Goal: Task Accomplishment & Management: Use online tool/utility

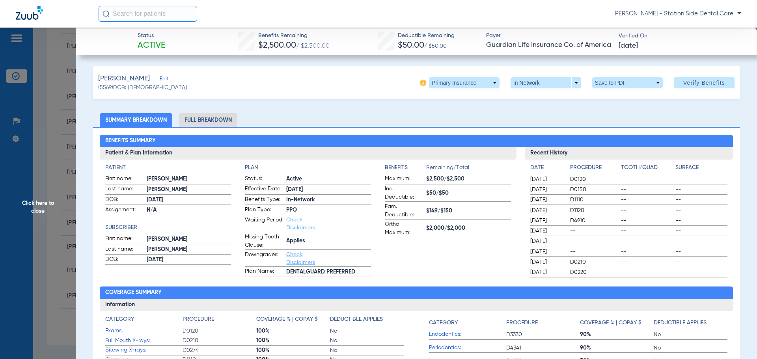
click at [31, 16] on img at bounding box center [29, 13] width 27 height 14
click at [41, 112] on span "Click here to close" at bounding box center [38, 207] width 76 height 359
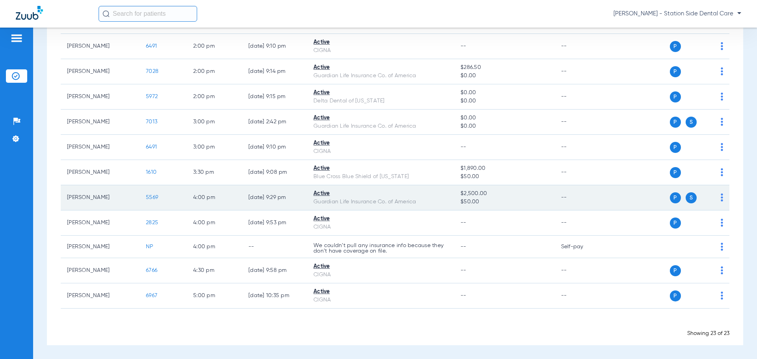
click at [688, 199] on span "S" at bounding box center [691, 197] width 11 height 11
click at [718, 198] on td "P S" at bounding box center [669, 197] width 122 height 25
click at [721, 197] on img at bounding box center [722, 198] width 2 height 8
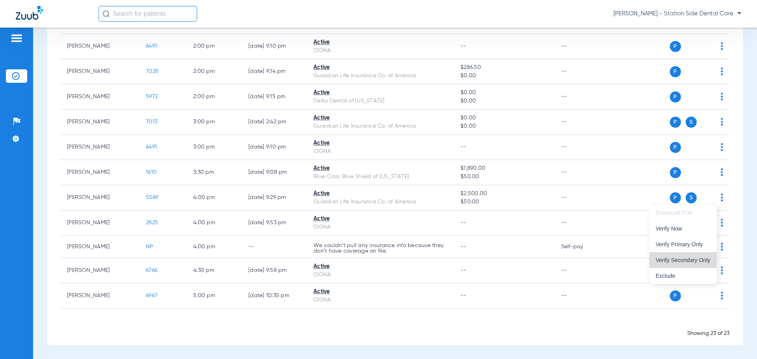
click at [699, 262] on span "Verify Secondary Only" at bounding box center [683, 260] width 55 height 6
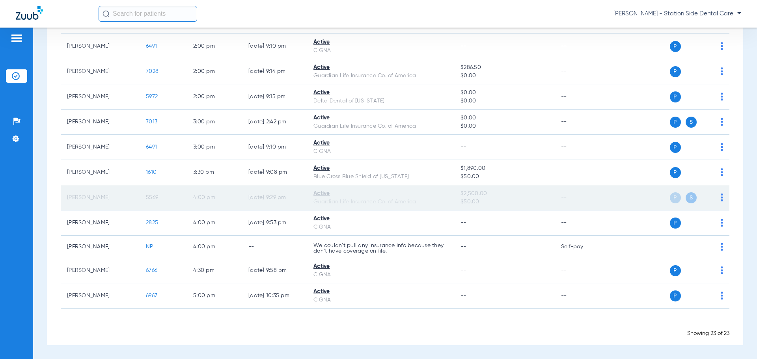
click at [670, 198] on span "P" at bounding box center [675, 197] width 11 height 11
click at [713, 197] on div "P S" at bounding box center [666, 197] width 116 height 11
click at [670, 197] on span "P" at bounding box center [675, 197] width 11 height 11
click at [647, 199] on div "P S" at bounding box center [666, 197] width 116 height 11
drag, startPoint x: 326, startPoint y: 198, endPoint x: 293, endPoint y: 198, distance: 33.5
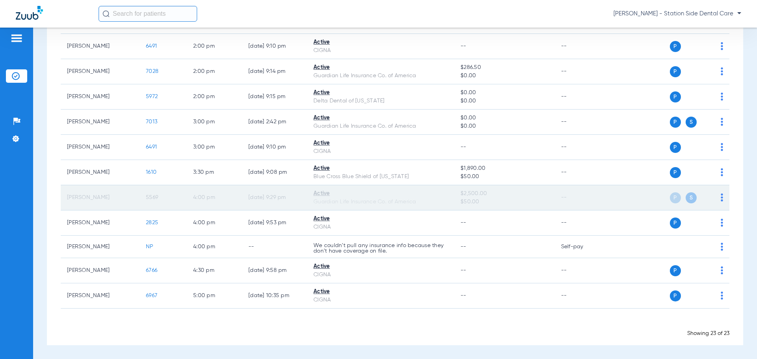
click at [325, 198] on div "Guardian Life Insurance Co. of America" at bounding box center [380, 202] width 134 height 8
drag, startPoint x: 87, startPoint y: 200, endPoint x: 97, endPoint y: 204, distance: 10.6
click at [89, 201] on td "[PERSON_NAME]" at bounding box center [100, 197] width 79 height 25
click at [153, 199] on span "5569" at bounding box center [152, 198] width 12 height 6
